Goal: Task Accomplishment & Management: Manage account settings

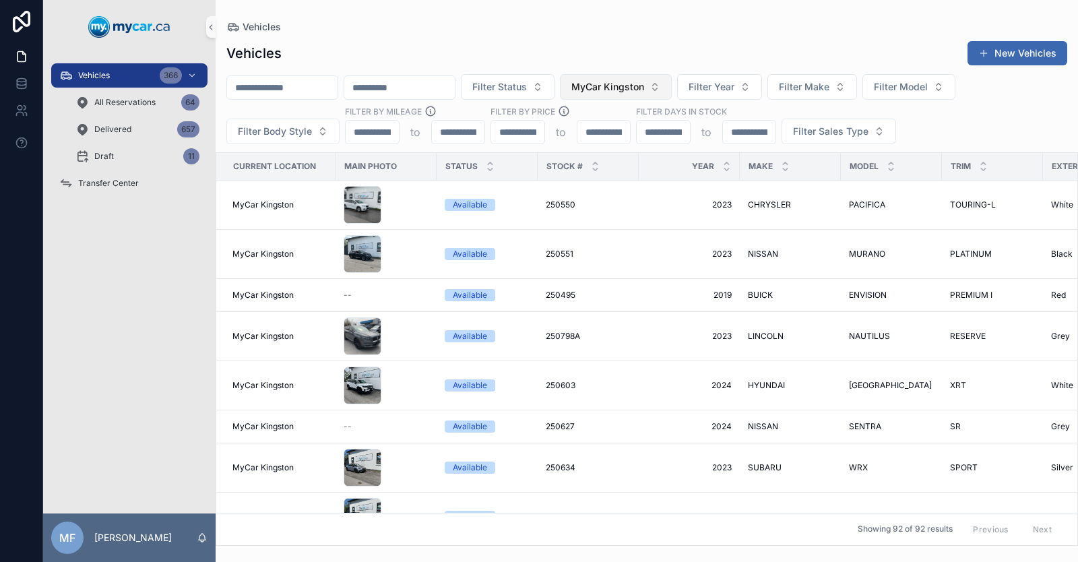
click at [644, 86] on span "MyCar Kingston" at bounding box center [607, 86] width 73 height 13
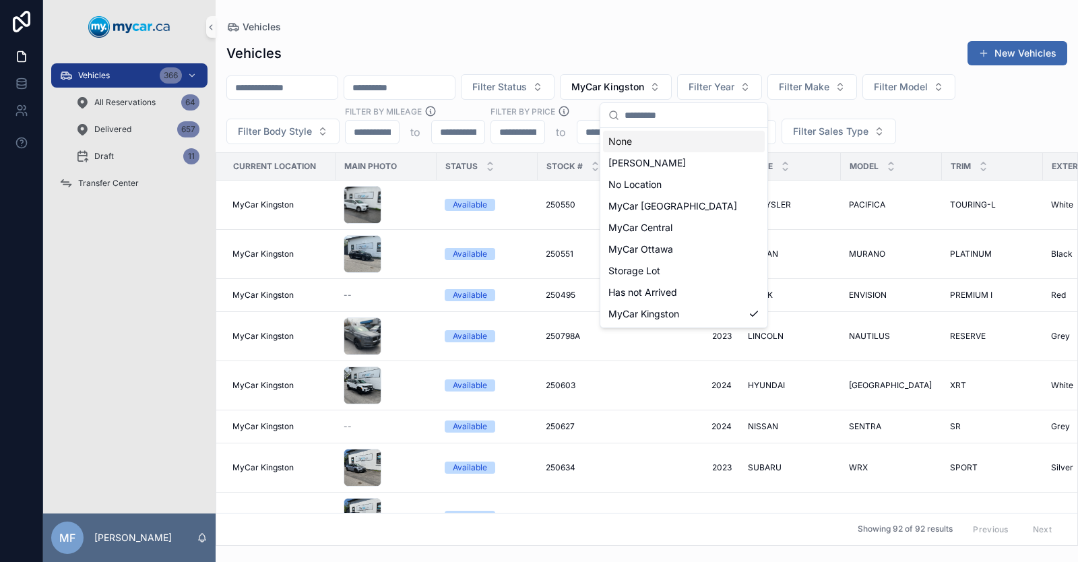
click at [620, 141] on div "None" at bounding box center [684, 142] width 162 height 22
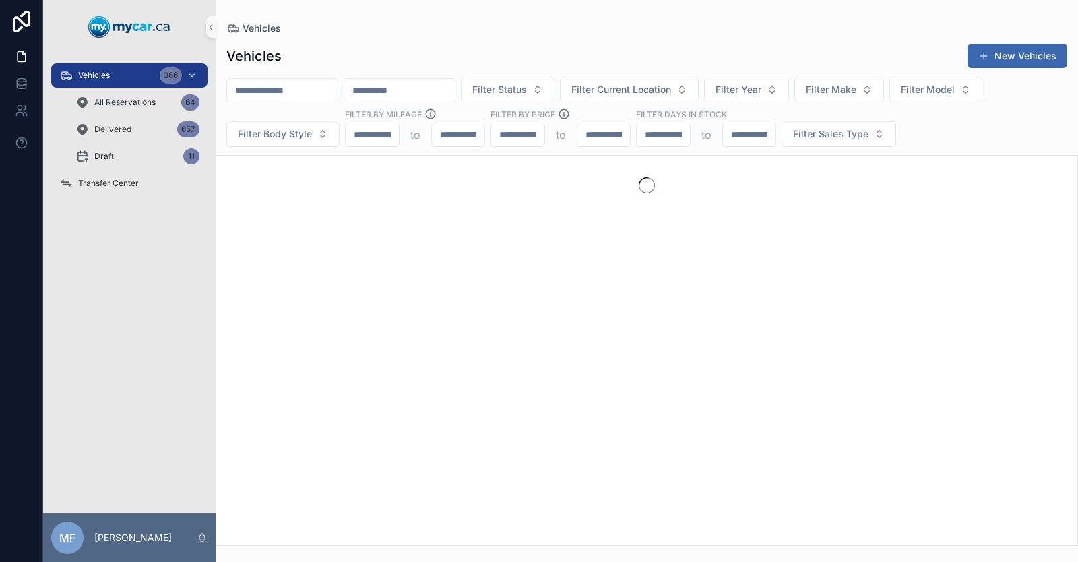
click at [264, 88] on input "scrollable content" at bounding box center [282, 90] width 110 height 19
type input "*"
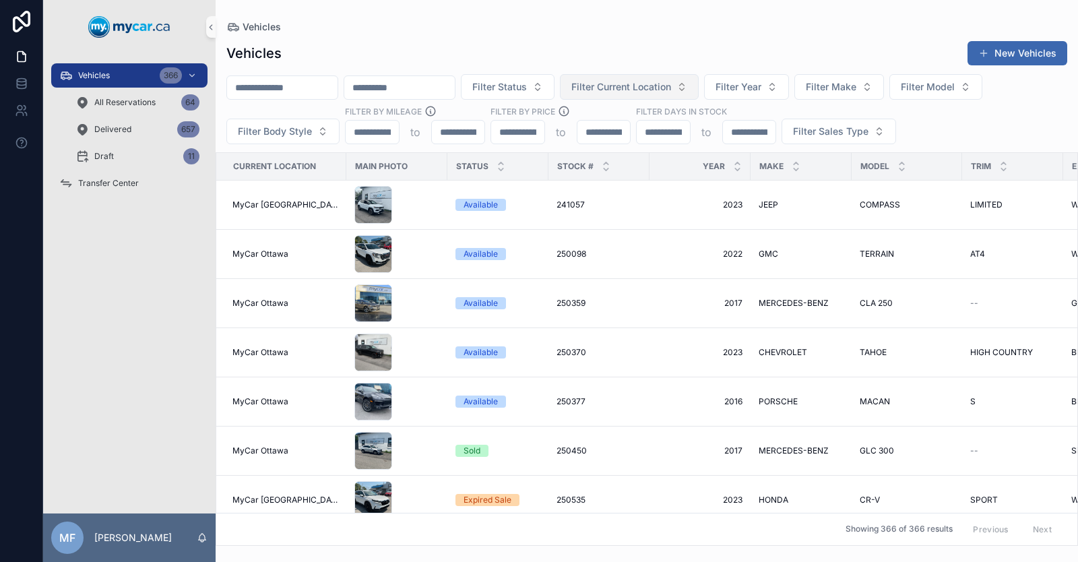
click at [671, 87] on span "Filter Current Location" at bounding box center [621, 86] width 100 height 13
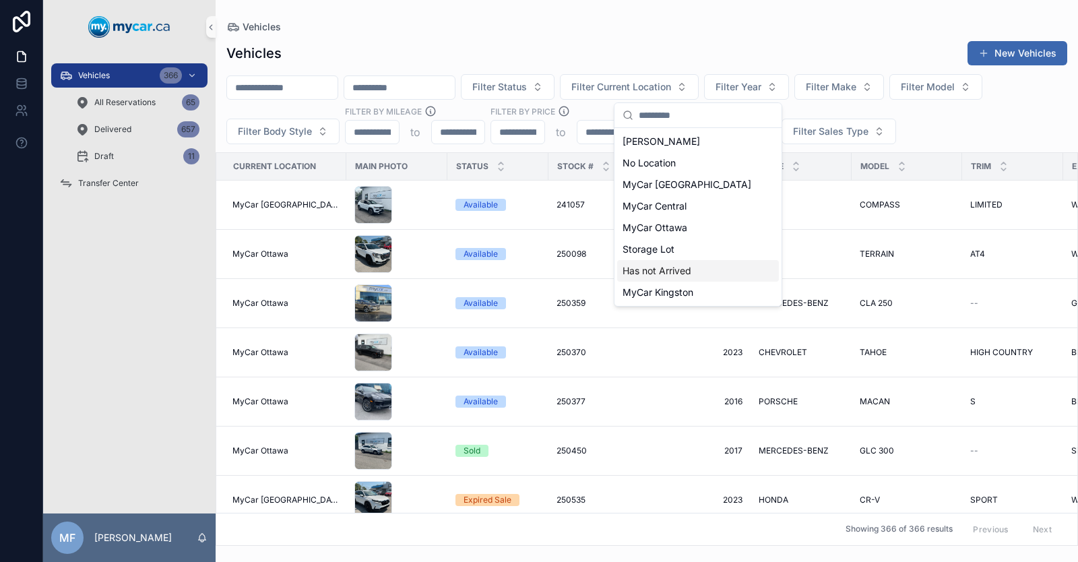
click at [671, 272] on span "Has not Arrived" at bounding box center [656, 270] width 69 height 13
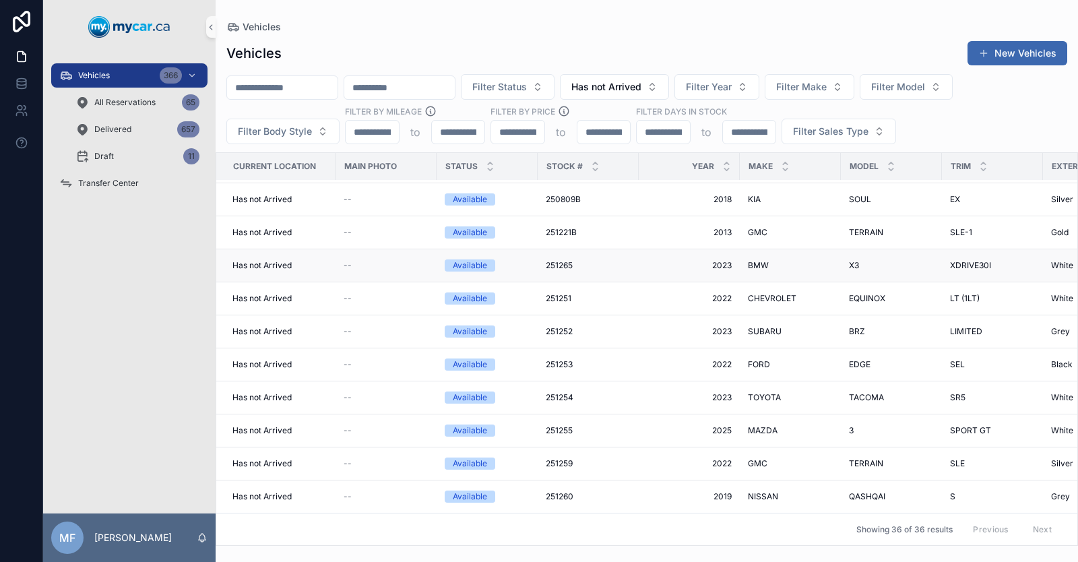
scroll to position [472, 0]
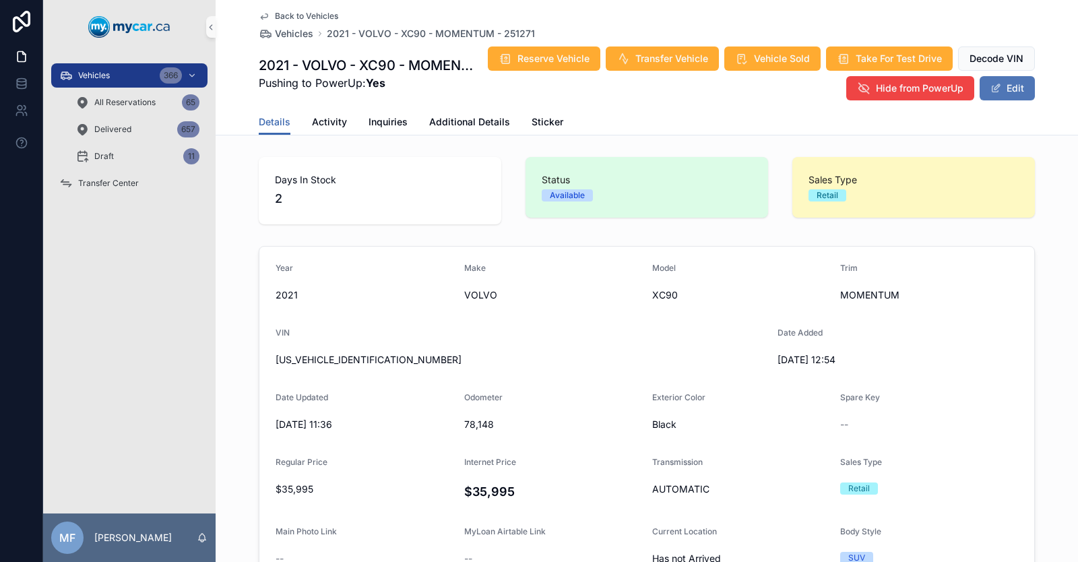
click at [999, 87] on button "Edit" at bounding box center [1006, 88] width 55 height 24
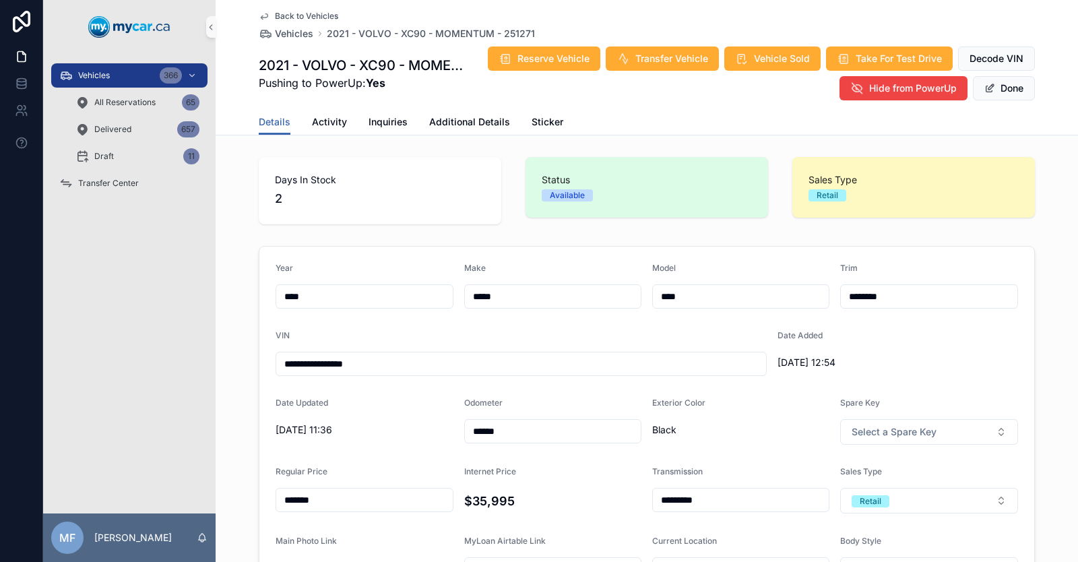
scroll to position [337, 0]
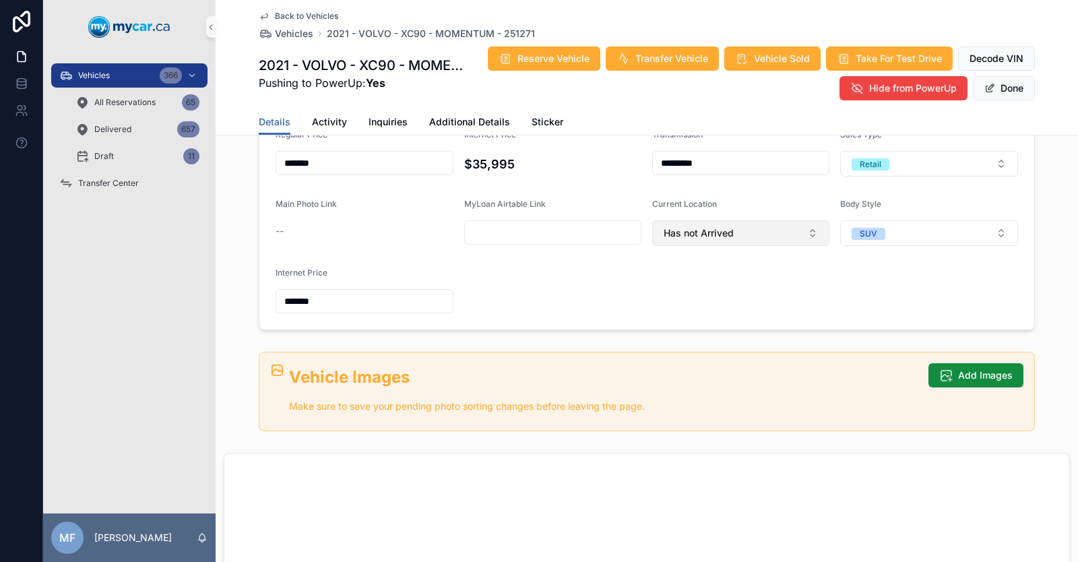
click at [715, 233] on span "Has not Arrived" at bounding box center [698, 232] width 70 height 13
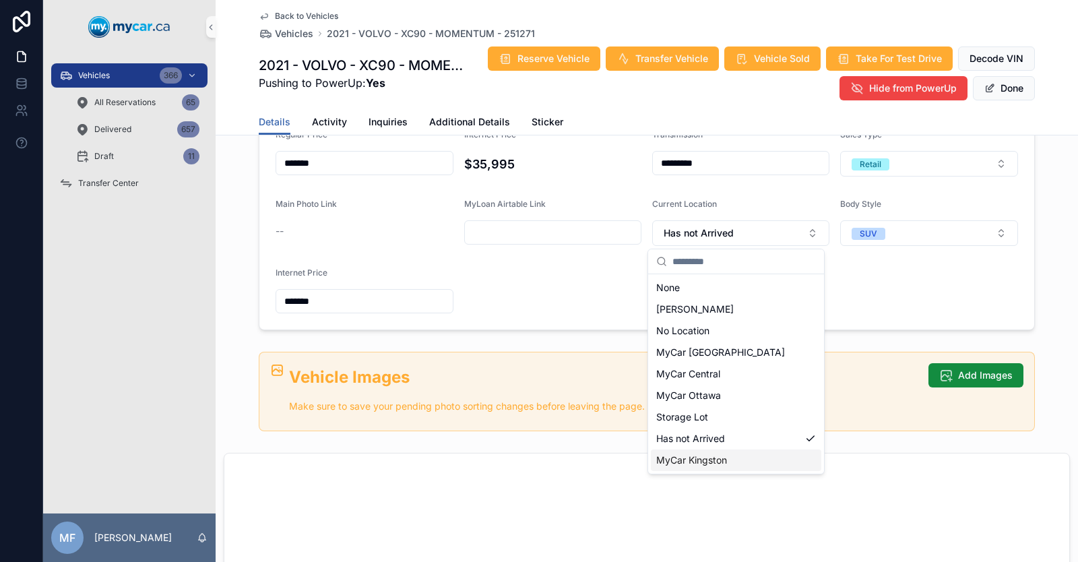
click at [680, 461] on span "MyCar Kingston" at bounding box center [691, 459] width 71 height 13
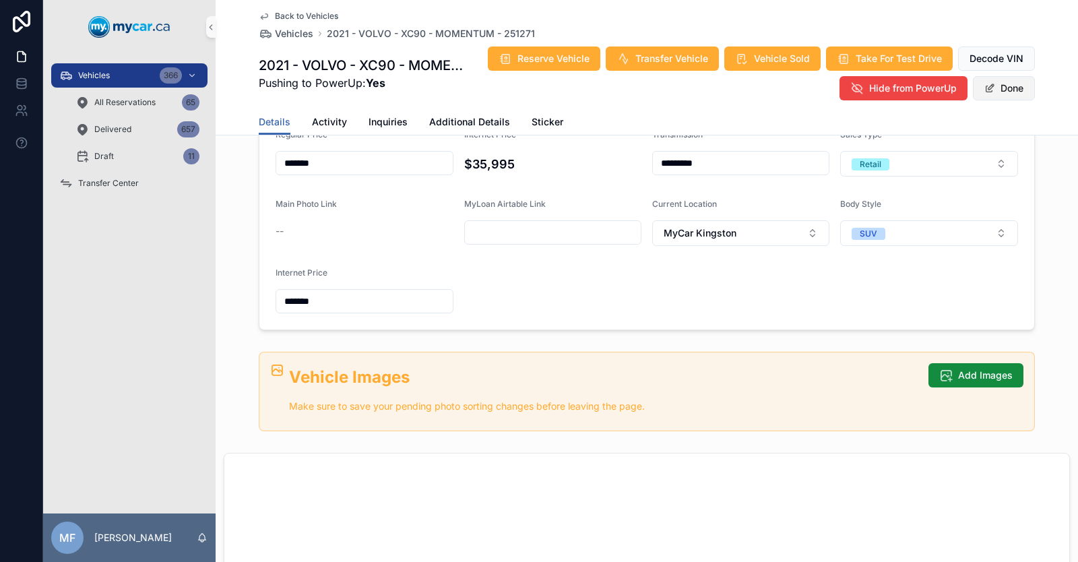
click at [1010, 87] on button "Done" at bounding box center [1004, 88] width 62 height 24
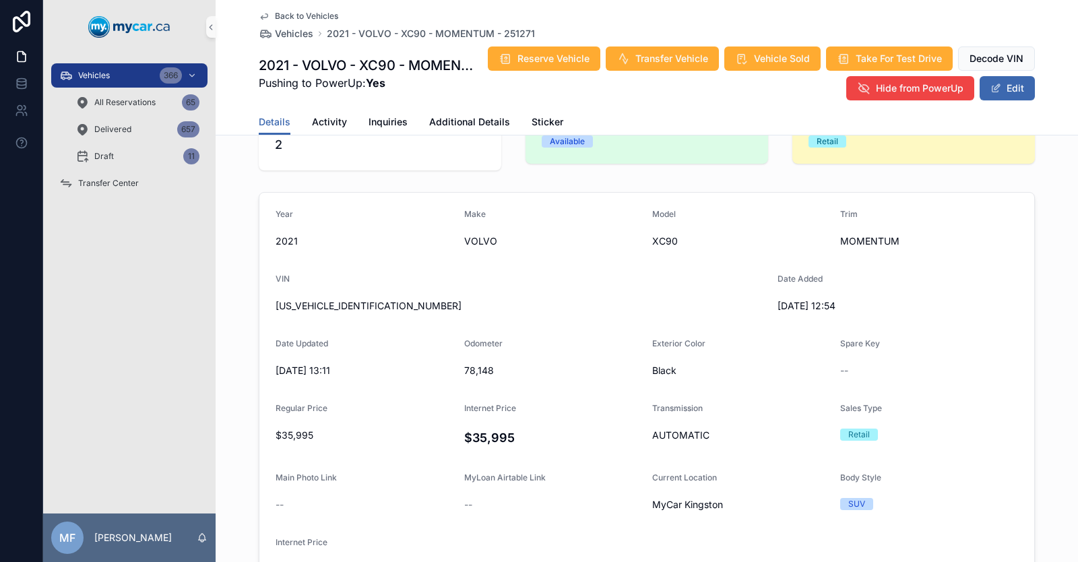
scroll to position [0, 0]
